Goal: Transaction & Acquisition: Purchase product/service

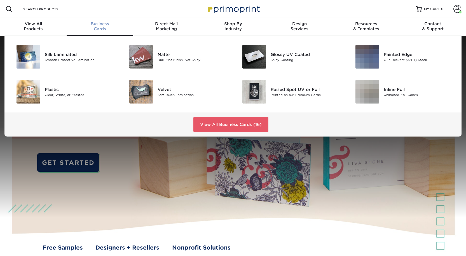
click at [97, 31] on div "Business Cards" at bounding box center [100, 26] width 67 height 10
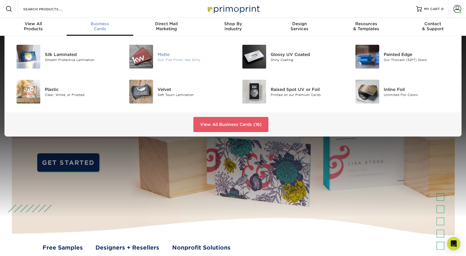
click at [162, 62] on div "Dull, Flat Finish, Not Shiny" at bounding box center [193, 59] width 71 height 5
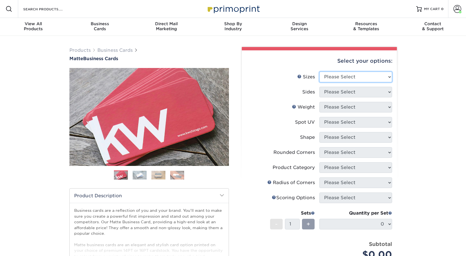
click at [342, 82] on select "Please Select 1.5" x 3.5" - Mini 1.75" x 3.5" - Mini 2" x 2" - Square 2" x 3" -…" at bounding box center [355, 77] width 73 height 11
select select "2.00x3.50"
click at [319, 80] on select "Please Select 1.5" x 3.5" - Mini 1.75" x 3.5" - Mini 2" x 2" - Square 2" x 3" -…" at bounding box center [355, 77] width 73 height 11
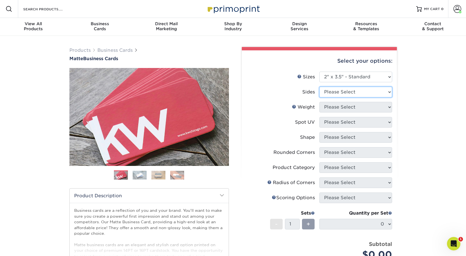
click at [330, 97] on select "Please Select Print Both Sides Print Front Only" at bounding box center [355, 92] width 73 height 11
select select "13abbda7-1d64-4f25-8bb2-c179b224825d"
click at [319, 97] on select "Please Select Print Both Sides Print Front Only" at bounding box center [355, 92] width 73 height 11
click at [331, 113] on select "Please Select 16PT 14PT" at bounding box center [355, 107] width 73 height 11
select select "16PT"
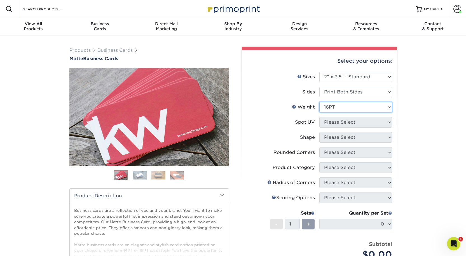
click at [319, 113] on select "Please Select 16PT 14PT" at bounding box center [355, 107] width 73 height 11
click at [330, 128] on select "Please Select No Spot UV Front and Back (Both Sides) Front Only Back Only" at bounding box center [355, 122] width 73 height 11
select select "3"
click at [319, 128] on select "Please Select No Spot UV Front and Back (Both Sides) Front Only Back Only" at bounding box center [355, 122] width 73 height 11
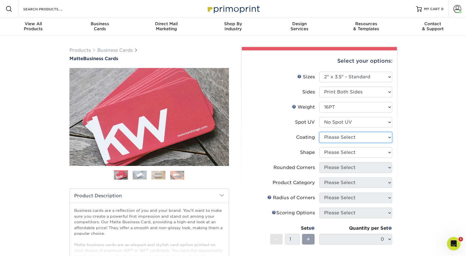
click at [327, 143] on select at bounding box center [355, 137] width 73 height 11
select select "121bb7b5-3b4d-429f-bd8d-bbf80e953313"
click at [319, 143] on select at bounding box center [355, 137] width 73 height 11
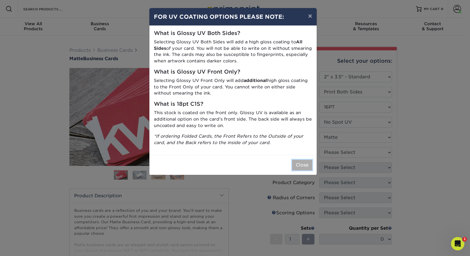
click at [299, 170] on button "Close" at bounding box center [302, 165] width 20 height 11
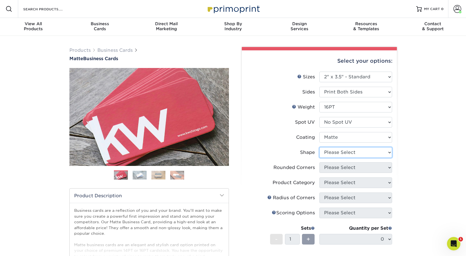
click at [344, 158] on select "Please Select Standard Oval" at bounding box center [355, 152] width 73 height 11
select select "standard"
click at [319, 158] on select "Please Select Standard Oval" at bounding box center [355, 152] width 73 height 11
click at [330, 173] on select "Please Select Yes - Round 2 Corners Yes - Round 4 Corners No" at bounding box center [355, 167] width 73 height 11
select select "0"
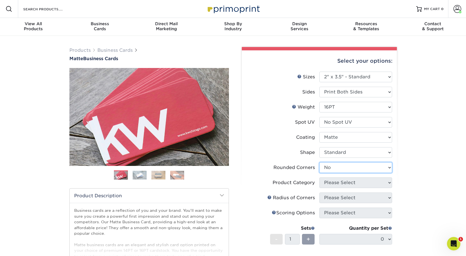
click at [319, 173] on select "Please Select Yes - Round 2 Corners Yes - Round 4 Corners No" at bounding box center [355, 167] width 73 height 11
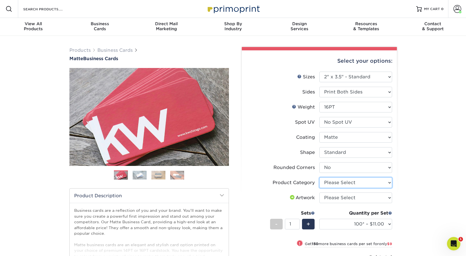
click at [339, 188] on select "Please Select Business Cards" at bounding box center [355, 182] width 73 height 11
select select "3b5148f1-0588-4f88-a218-97bcfdce65c1"
click at [319, 188] on select "Please Select Business Cards" at bounding box center [355, 182] width 73 height 11
click at [333, 203] on select "Please Select I will upload files I need a design - $100" at bounding box center [355, 198] width 73 height 11
select select "upload"
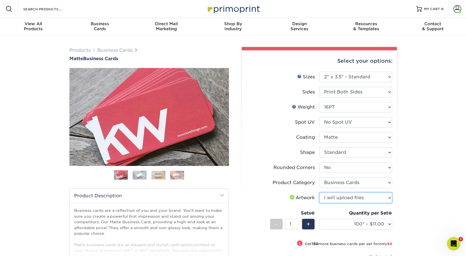
click at [319, 203] on select "Please Select I will upload files I need a design - $100" at bounding box center [355, 198] width 73 height 11
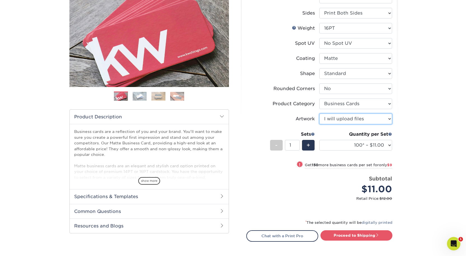
scroll to position [84, 0]
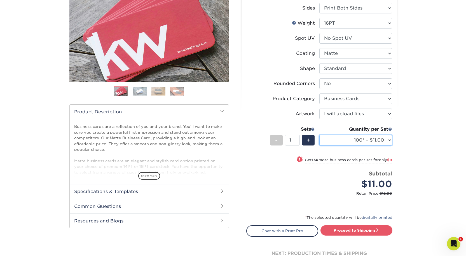
click at [361, 146] on select "100* – $11.00 250* – $20.00 500 – $39.00 1000 – $49.00 2500 – $87.00 5000 – $16…" at bounding box center [355, 140] width 73 height 11
select select "500 – $39.00"
click at [319, 146] on select "100* – $11.00 250* – $20.00 500 – $39.00 1000 – $49.00 2500 – $87.00 5000 – $16…" at bounding box center [355, 140] width 73 height 11
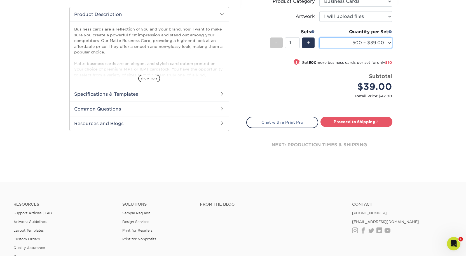
scroll to position [196, 0]
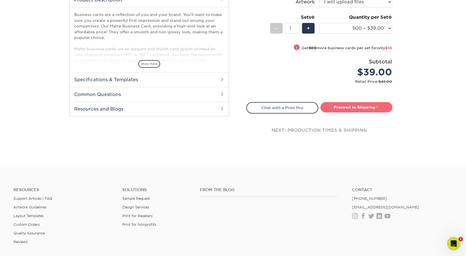
click at [347, 112] on link "Proceed to Shipping" at bounding box center [357, 107] width 72 height 10
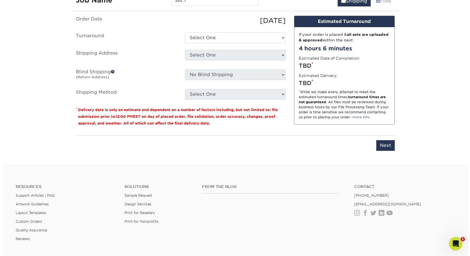
scroll to position [356, 0]
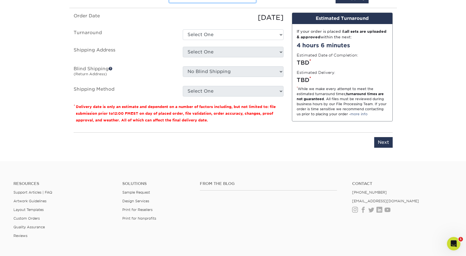
drag, startPoint x: 193, startPoint y: 34, endPoint x: 142, endPoint y: 31, distance: 51.3
type input "Griffin Bonife: Business Cards"
click at [207, 40] on select "Select One 2-4 Business Days 2 Day Next Business Day" at bounding box center [233, 34] width 101 height 11
select select "b78ebb40-f3d8-446a-8df3-6de10c612245"
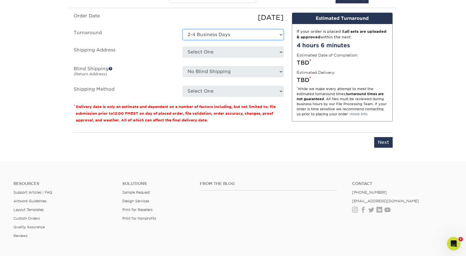
click at [183, 40] on select "Select One 2-4 Business Days 2 Day Next Business Day" at bounding box center [233, 34] width 101 height 11
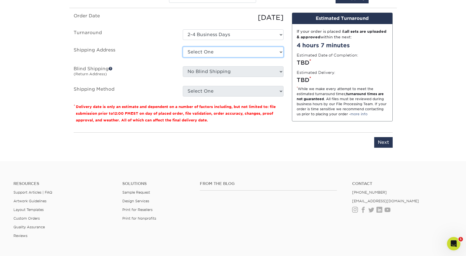
click at [204, 57] on select "Select One Aaron Pound: Home Alex Smith: Home Bishal Rai: Home Bree Madison Cas…" at bounding box center [233, 52] width 101 height 11
select select "newaddress"
click at [183, 57] on select "Select One Aaron Pound: Home Alex Smith: Home Bishal Rai: Home Bree Madison Cas…" at bounding box center [233, 52] width 101 height 11
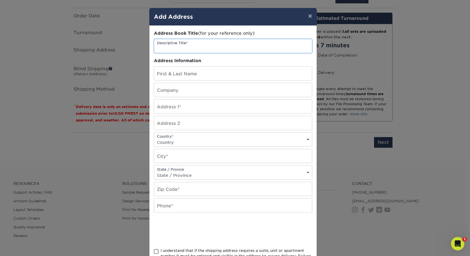
click at [172, 53] on input "text" at bounding box center [233, 46] width 158 height 14
type input "Griffin Bonife: Home"
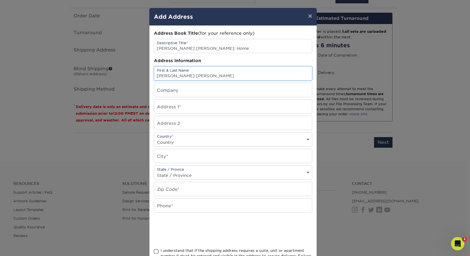
type input "Griffin Bonife"
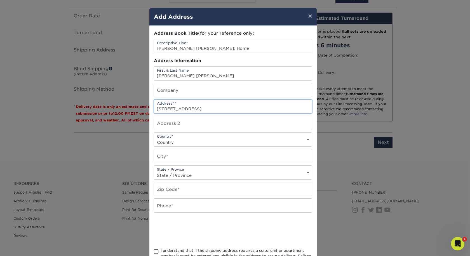
type input "6122 E Cavedale Dr"
select select "US"
type input "Scottsdale"
select select "AZ"
type input "85266"
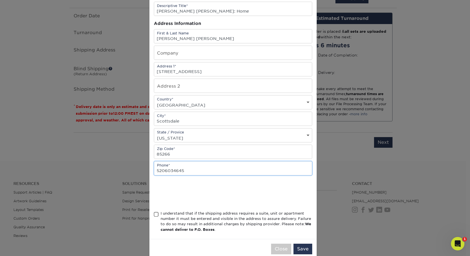
scroll to position [74, 0]
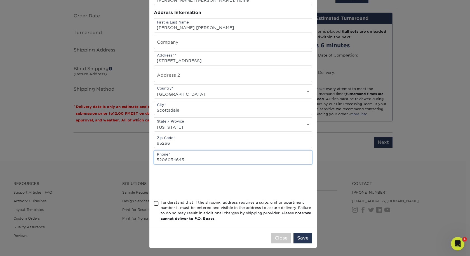
type input "5206034645"
click at [154, 201] on span at bounding box center [156, 203] width 5 height 5
click at [0, 0] on input "I understand that if the shipping address requires a suite, unit or apartment n…" at bounding box center [0, 0] width 0 height 0
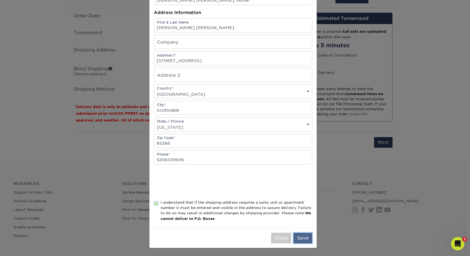
click at [303, 236] on button "Save" at bounding box center [303, 238] width 19 height 11
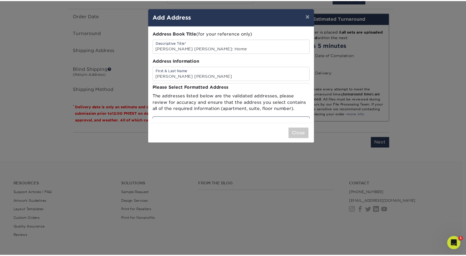
scroll to position [0, 0]
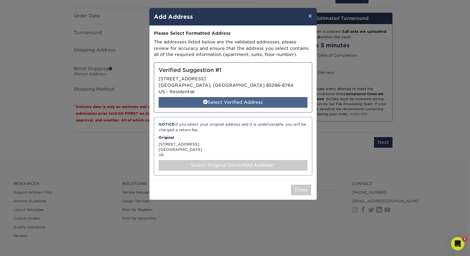
click at [224, 108] on div "Select Verified Address" at bounding box center [233, 102] width 149 height 11
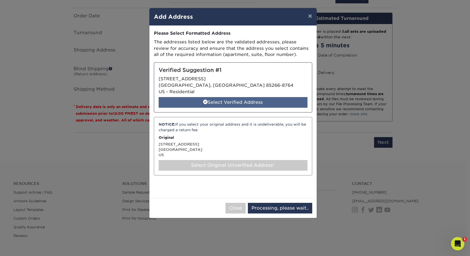
select select "285943"
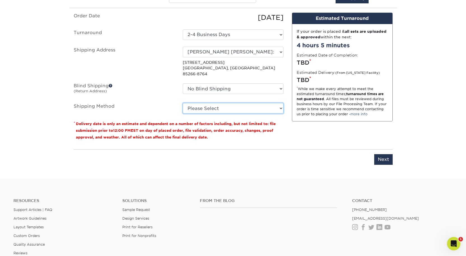
click at [194, 114] on select "Please Select Ground Shipping (+$8.96) 3 Day Shipping Service (+$24.92) 2 Day A…" at bounding box center [233, 108] width 101 height 11
select select "03"
click at [183, 114] on select "Please Select Ground Shipping (+$8.96) 3 Day Shipping Service (+$24.92) 2 Day A…" at bounding box center [233, 108] width 101 height 11
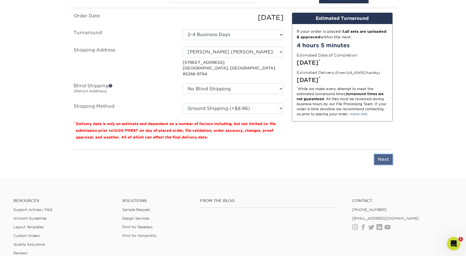
click at [384, 165] on input "Next" at bounding box center [383, 159] width 18 height 11
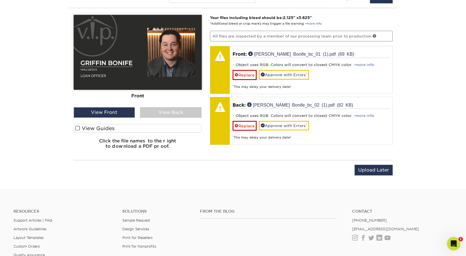
click at [184, 118] on div "View Back" at bounding box center [171, 112] width 62 height 11
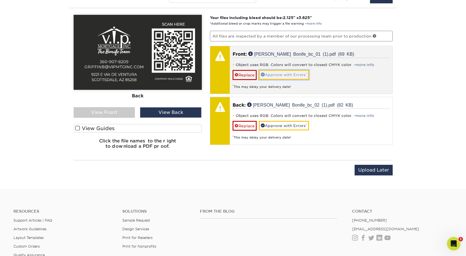
click at [297, 79] on link "Approve with Errors *" at bounding box center [284, 75] width 50 height 10
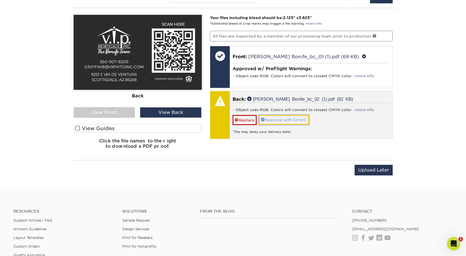
click at [294, 125] on link "Approve with Errors *" at bounding box center [284, 120] width 50 height 10
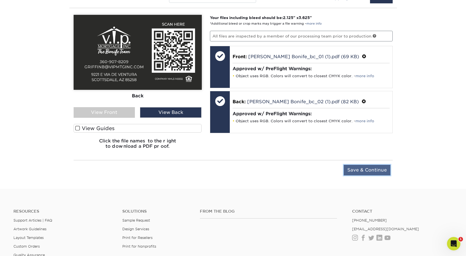
click at [357, 176] on input "Save & Continue" at bounding box center [367, 170] width 47 height 11
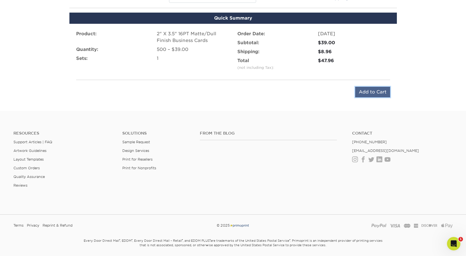
click at [360, 97] on input "Add to Cart" at bounding box center [372, 92] width 35 height 11
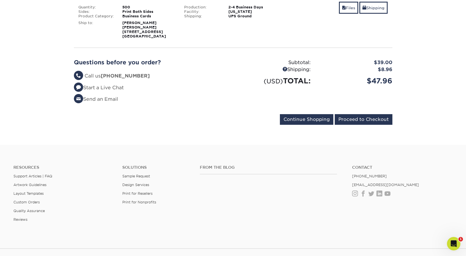
scroll to position [112, 0]
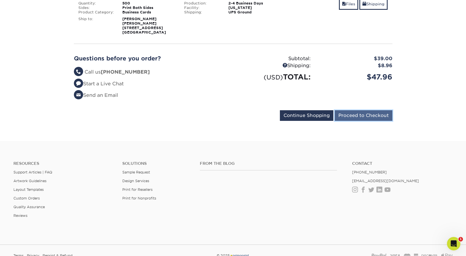
click at [342, 121] on input "Proceed to Checkout" at bounding box center [364, 115] width 58 height 11
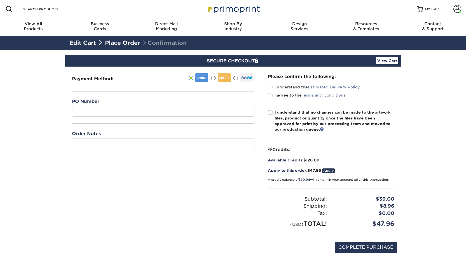
click at [269, 90] on span at bounding box center [270, 87] width 5 height 5
click at [0, 0] on input "I understand the Estimated Delivery Policy" at bounding box center [0, 0] width 0 height 0
click at [272, 98] on span at bounding box center [270, 95] width 5 height 5
click at [0, 0] on input "I agree to the Terms and Conditions" at bounding box center [0, 0] width 0 height 0
click at [271, 115] on span at bounding box center [270, 112] width 5 height 5
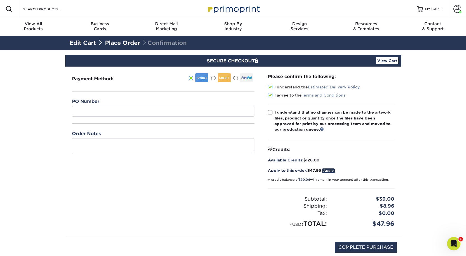
click at [0, 0] on input "I understand that no changes can be made to the artwork, files, product or quan…" at bounding box center [0, 0] width 0 height 0
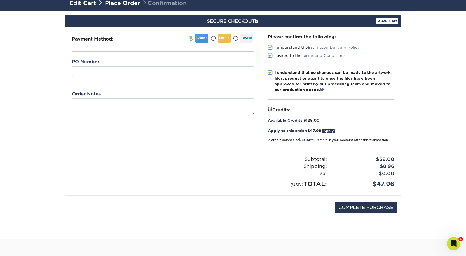
scroll to position [140, 0]
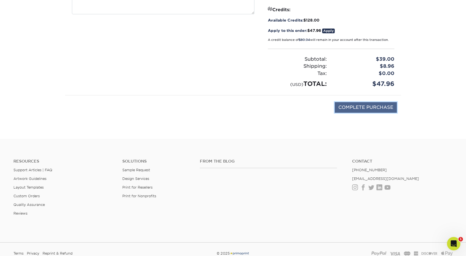
click at [356, 113] on input "COMPLETE PURCHASE" at bounding box center [366, 107] width 62 height 11
type input "PROCESSING, PLEASE WAIT..."
